Goal: Task Accomplishment & Management: Manage account settings

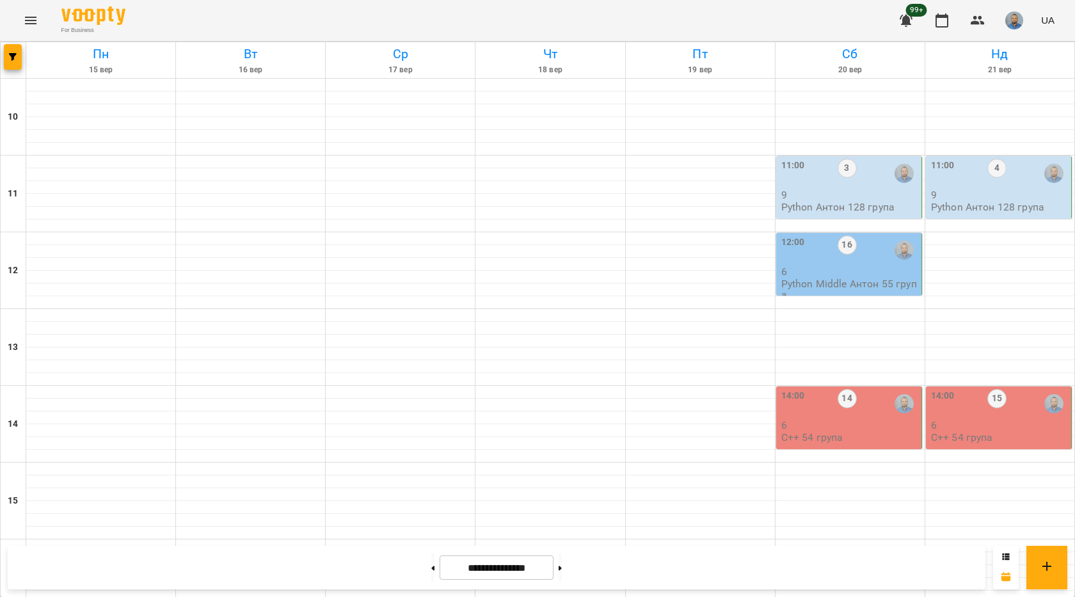
scroll to position [448, 0]
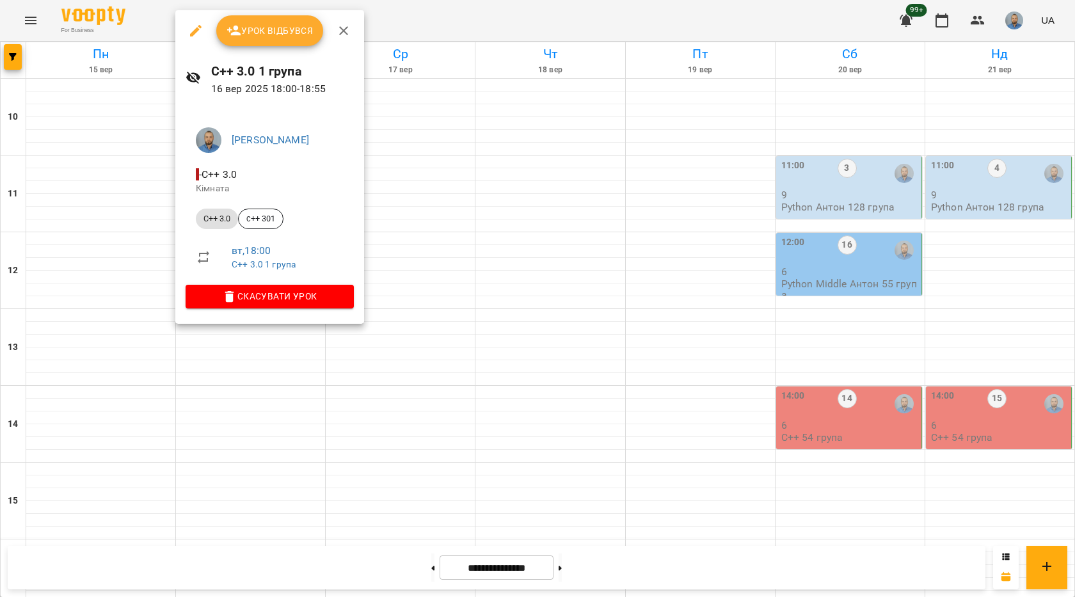
click at [281, 26] on span "Урок відбувся" at bounding box center [269, 30] width 87 height 15
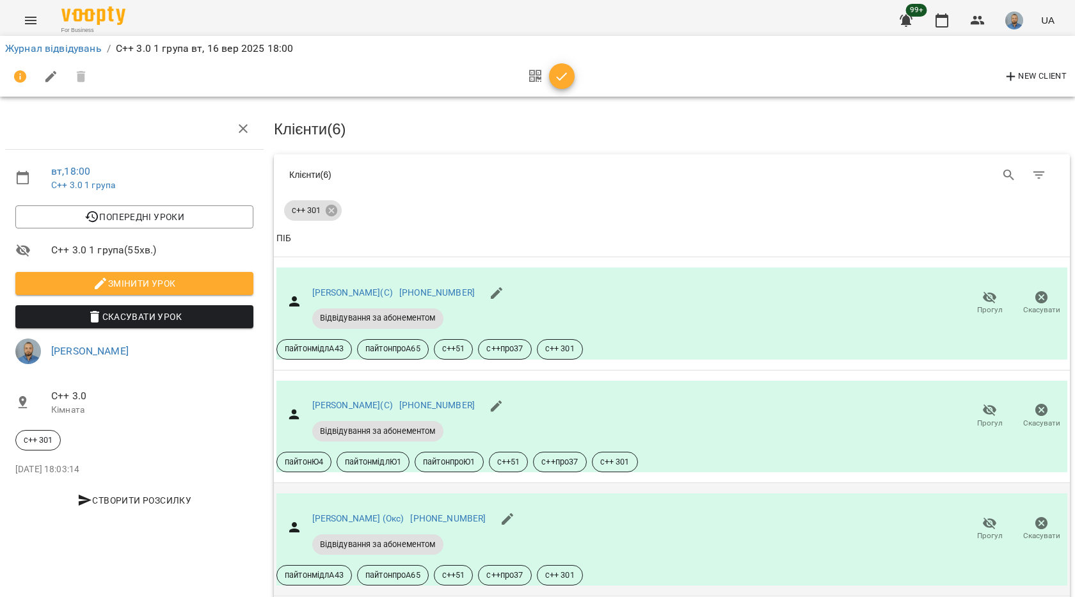
scroll to position [192, 0]
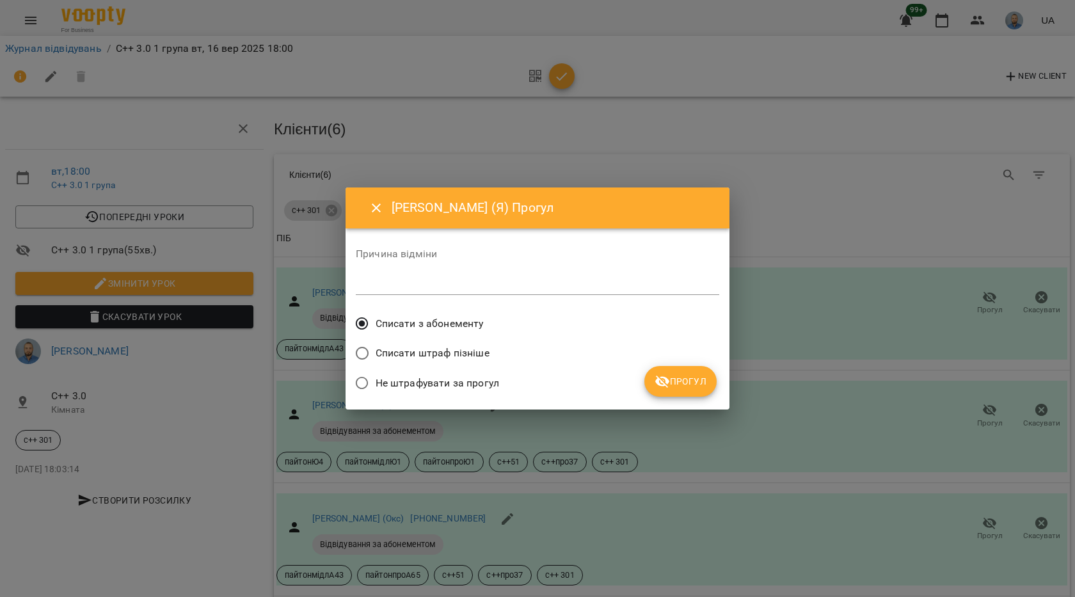
click at [657, 375] on icon "submit" at bounding box center [661, 381] width 15 height 15
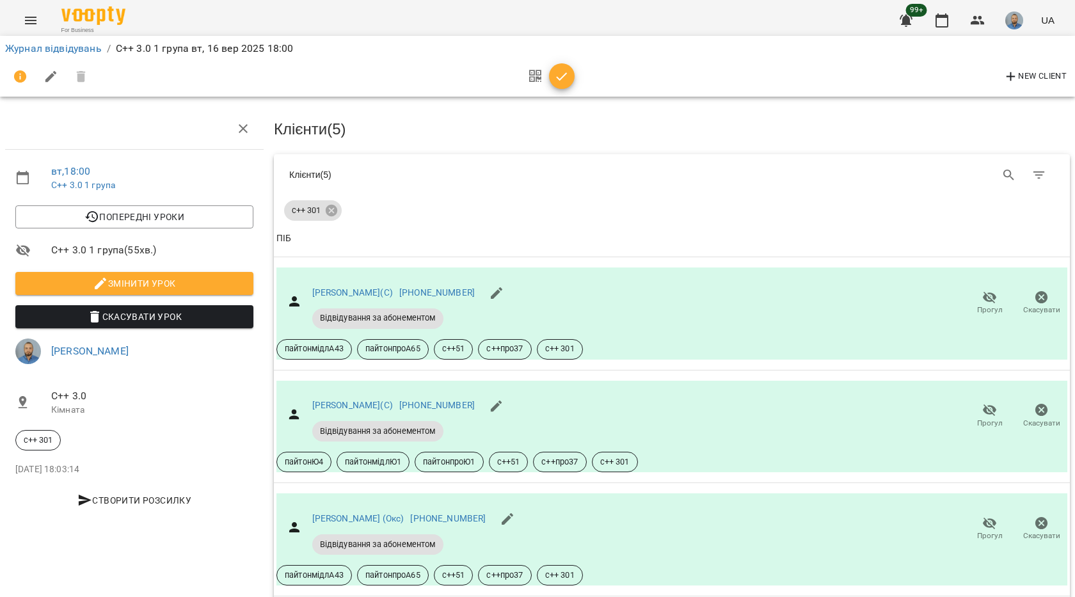
scroll to position [256, 0]
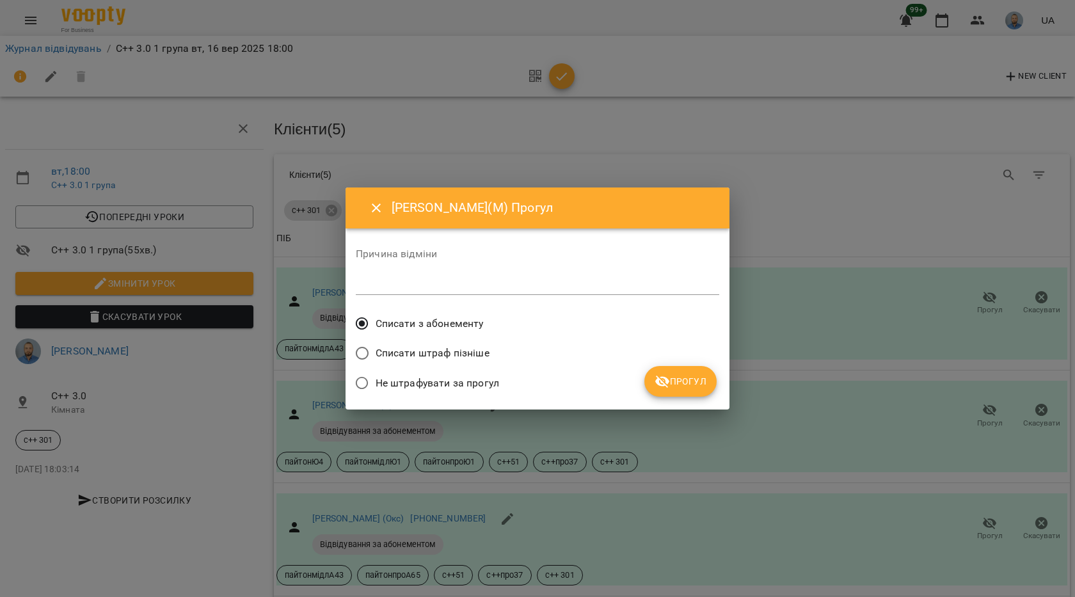
click at [688, 368] on button "Прогул" at bounding box center [680, 381] width 72 height 31
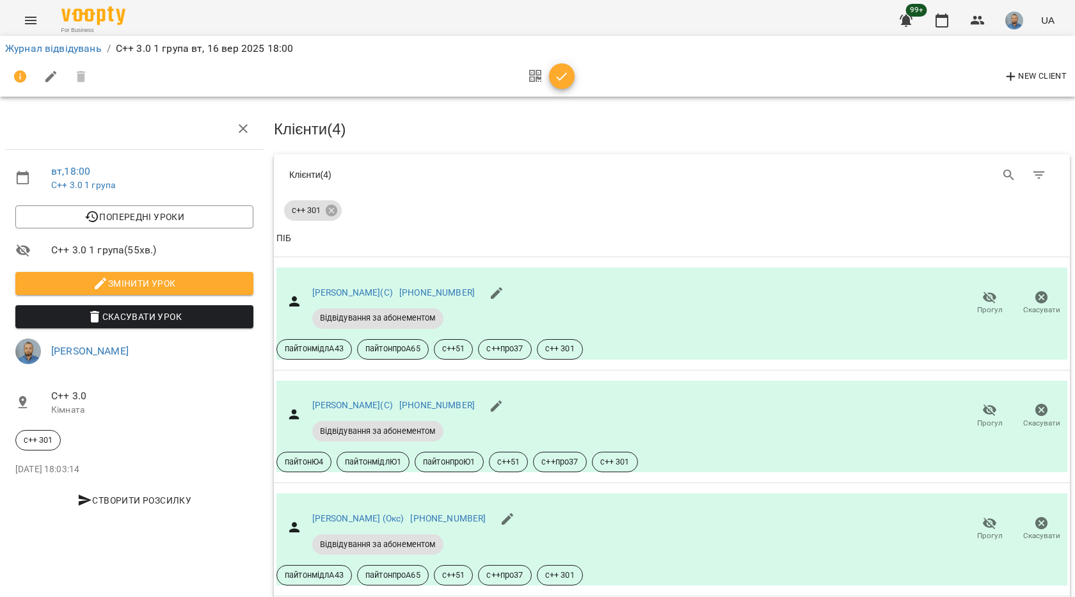
scroll to position [395, 0]
click at [555, 86] on button "button" at bounding box center [562, 76] width 26 height 26
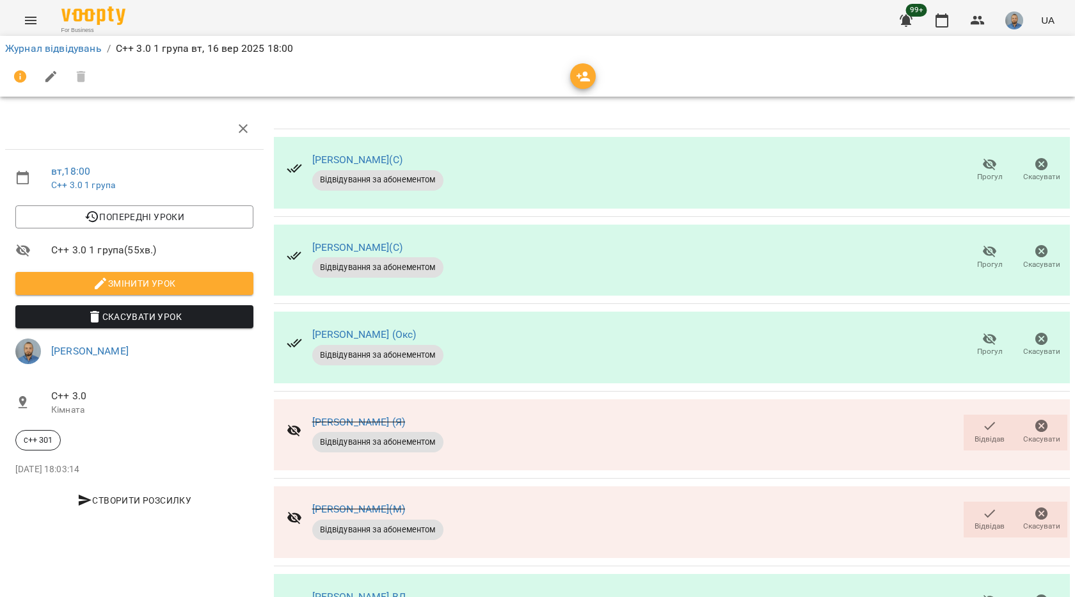
scroll to position [81, 0]
click at [978, 521] on span "Відвідав" at bounding box center [989, 526] width 30 height 11
